Goal: Information Seeking & Learning: Find specific fact

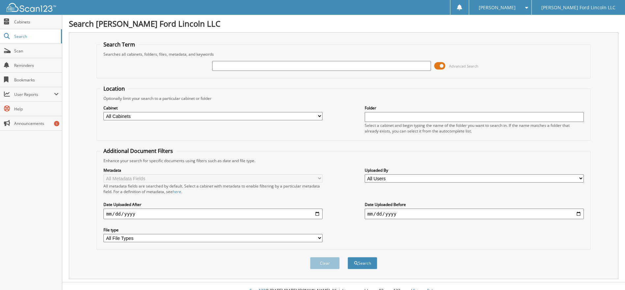
click at [276, 65] on input "text" at bounding box center [321, 66] width 219 height 10
type input "6231999"
click at [347, 257] on button "Search" at bounding box center [362, 263] width 30 height 12
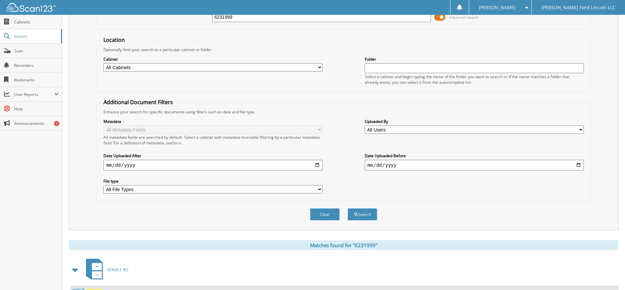
scroll to position [104, 0]
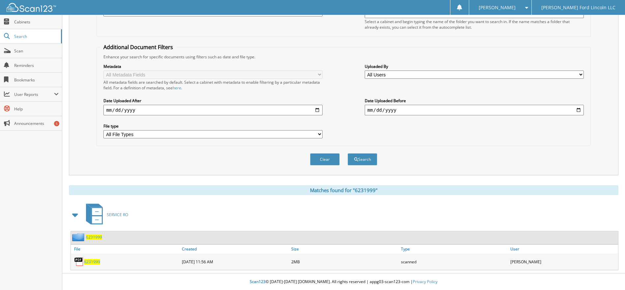
click at [92, 261] on span "6231999" at bounding box center [92, 262] width 16 height 6
